Goal: Obtain resource: Obtain resource

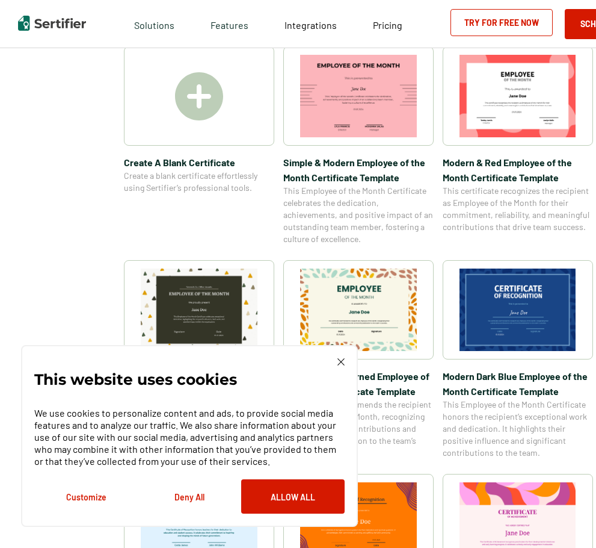
scroll to position [301, 0]
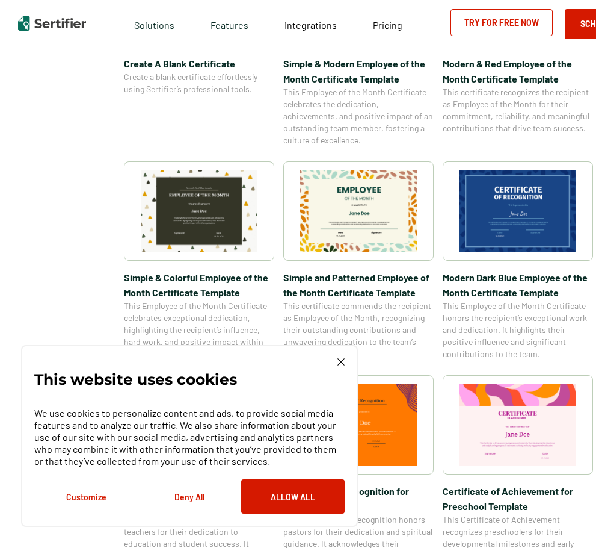
click at [509, 201] on img at bounding box center [518, 211] width 117 height 82
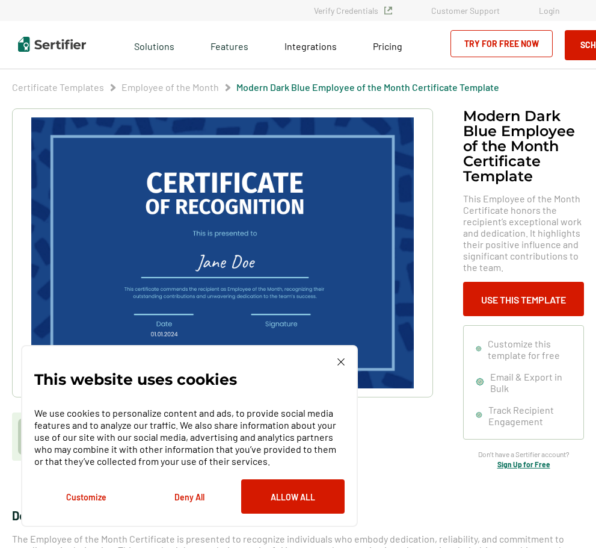
click at [340, 358] on div "This website uses cookies We use cookies to personalize content and ads, to pro…" at bounding box center [189, 436] width 337 height 182
click at [344, 362] on img at bounding box center [341, 361] width 7 height 7
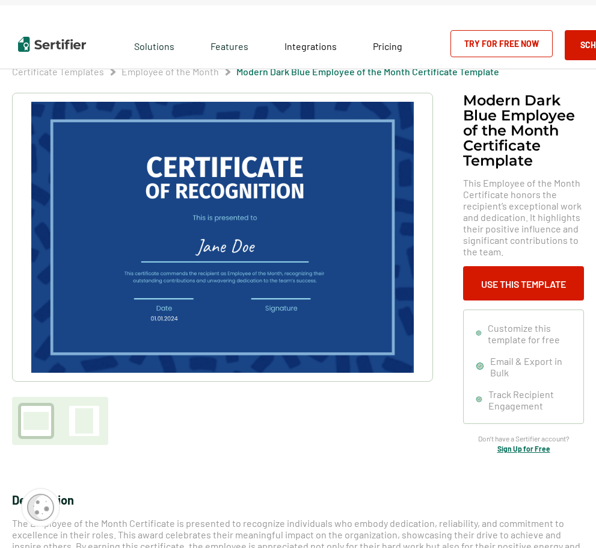
scroll to position [60, 0]
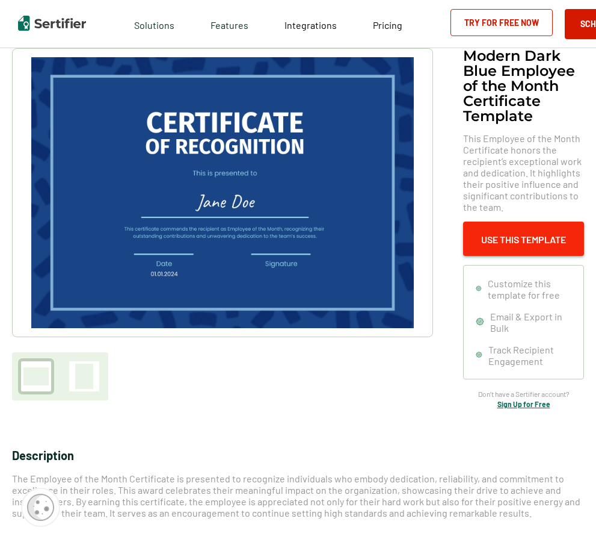
click at [514, 237] on button "Use This Template" at bounding box center [523, 238] width 121 height 34
